Goal: Find specific page/section

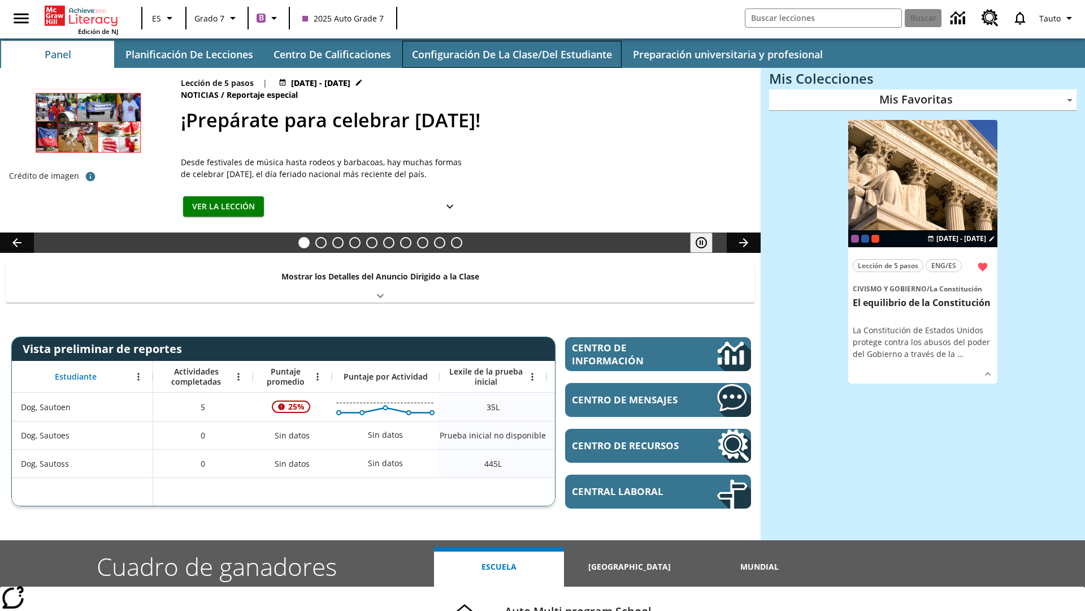
click at [512, 54] on button "Configuración de la clase/del estudiante" at bounding box center [511, 54] width 219 height 27
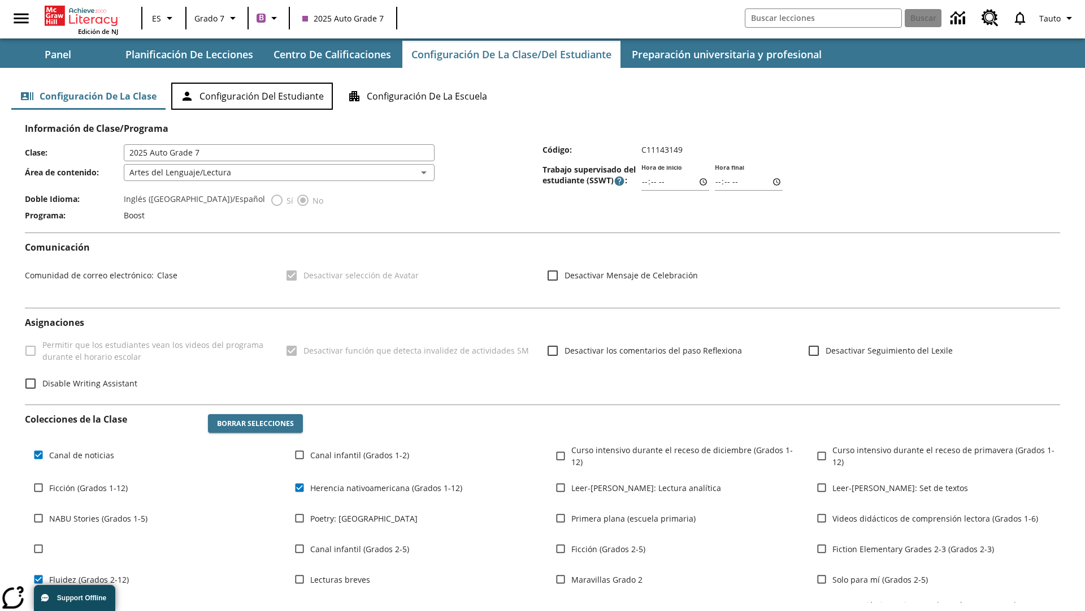
click at [252, 96] on button "Configuración del estudiante" at bounding box center [252, 96] width 162 height 27
